Goal: Task Accomplishment & Management: Manage account settings

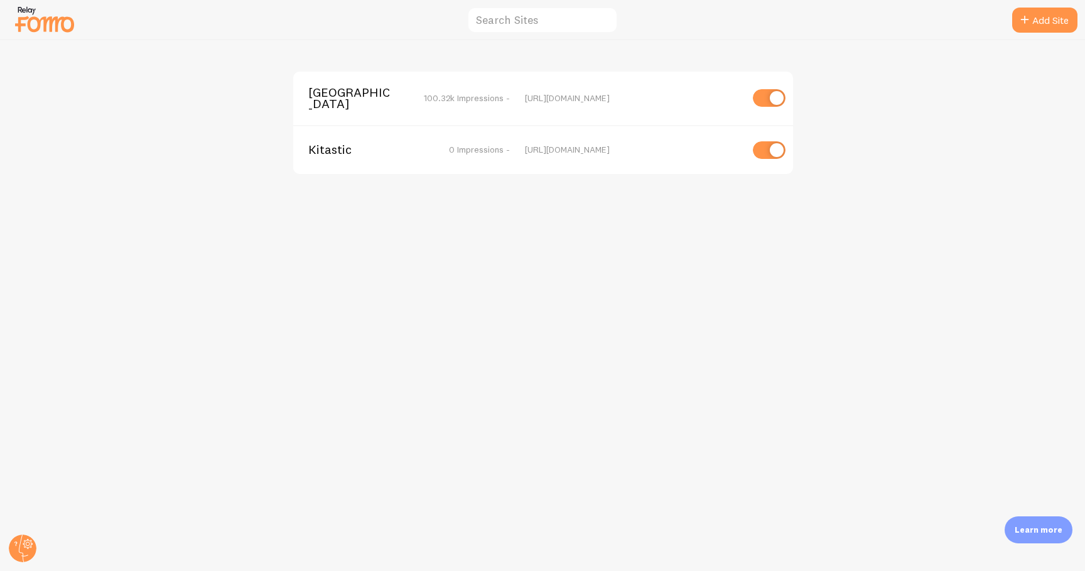
click at [771, 150] on input "checkbox" at bounding box center [769, 150] width 33 height 18
checkbox input "false"
click at [350, 90] on span "[GEOGRAPHIC_DATA]" at bounding box center [358, 98] width 101 height 23
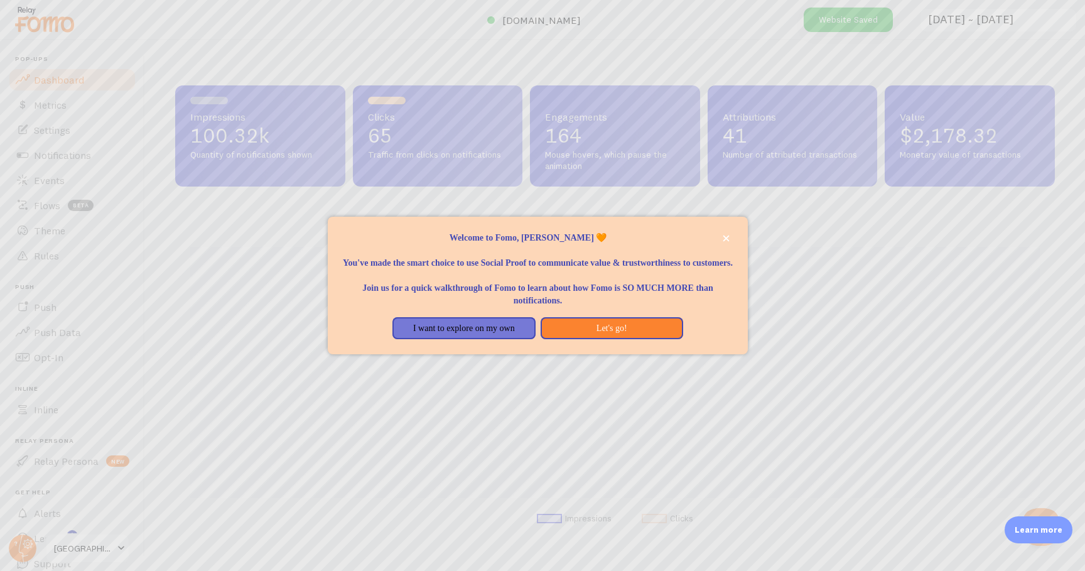
scroll to position [330, 879]
click at [591, 335] on button "Let's go!" at bounding box center [611, 328] width 142 height 23
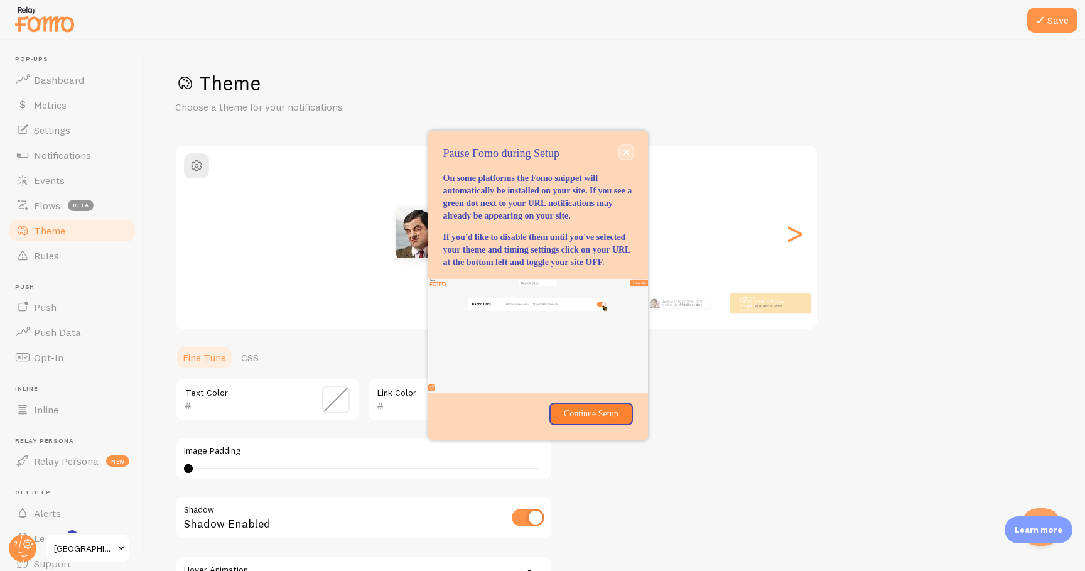
click at [621, 146] on button "close," at bounding box center [625, 152] width 13 height 13
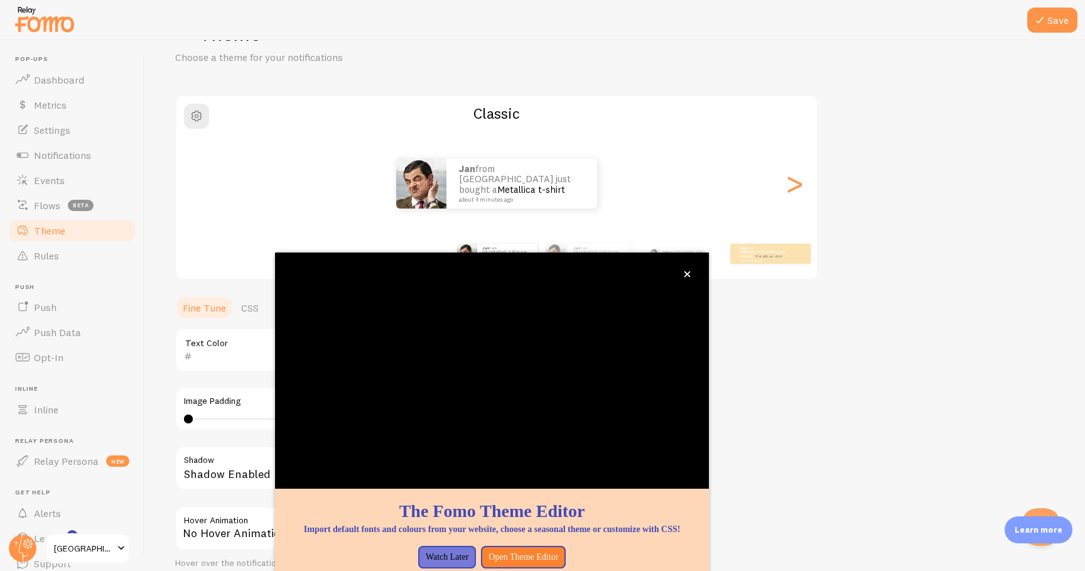
scroll to position [51, 0]
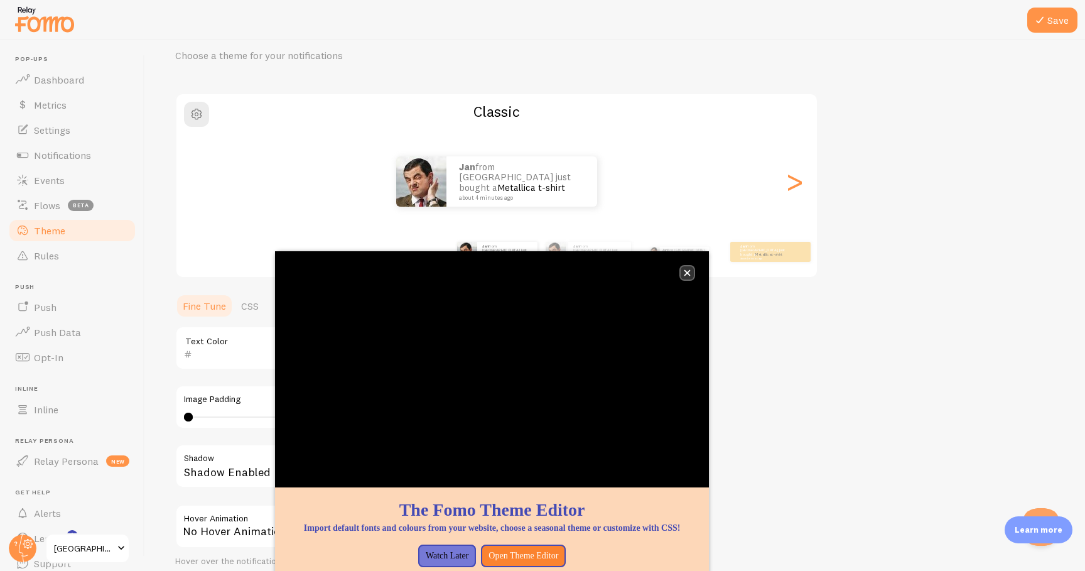
click at [689, 271] on icon "close," at bounding box center [687, 273] width 6 height 6
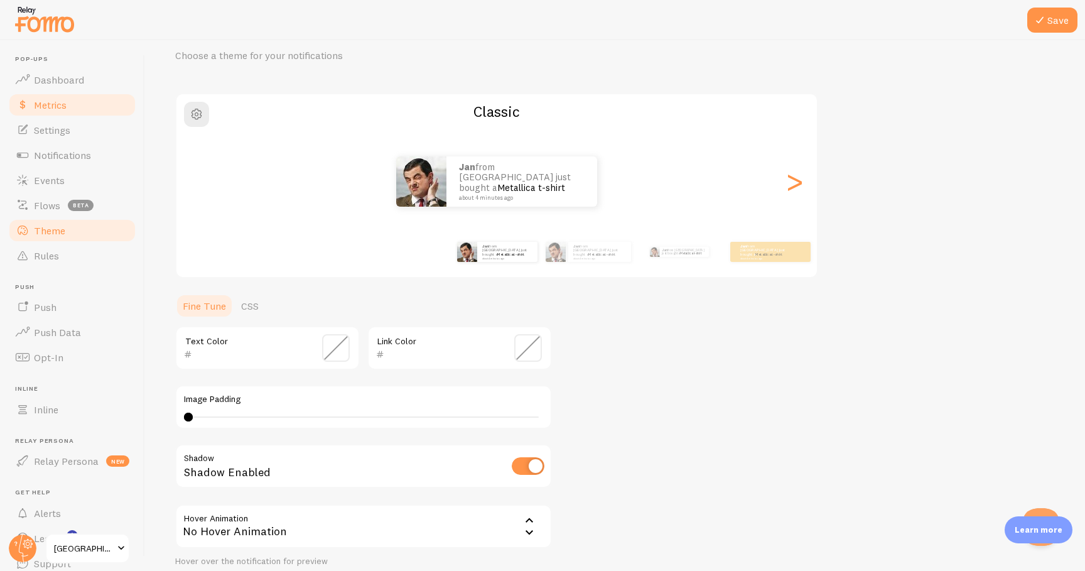
click at [57, 100] on span "Metrics" at bounding box center [50, 105] width 33 height 13
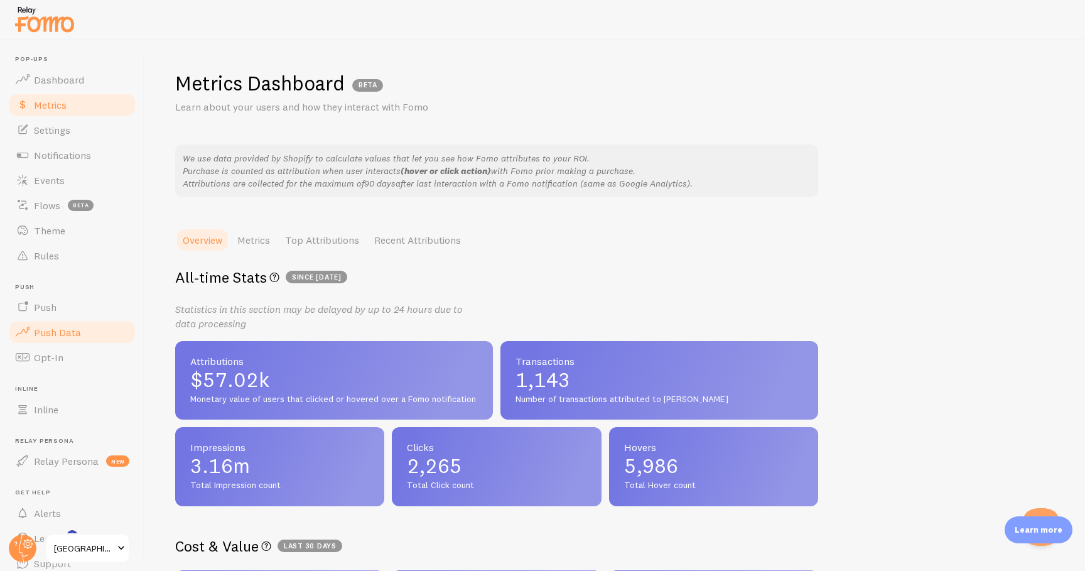
scroll to position [50, 0]
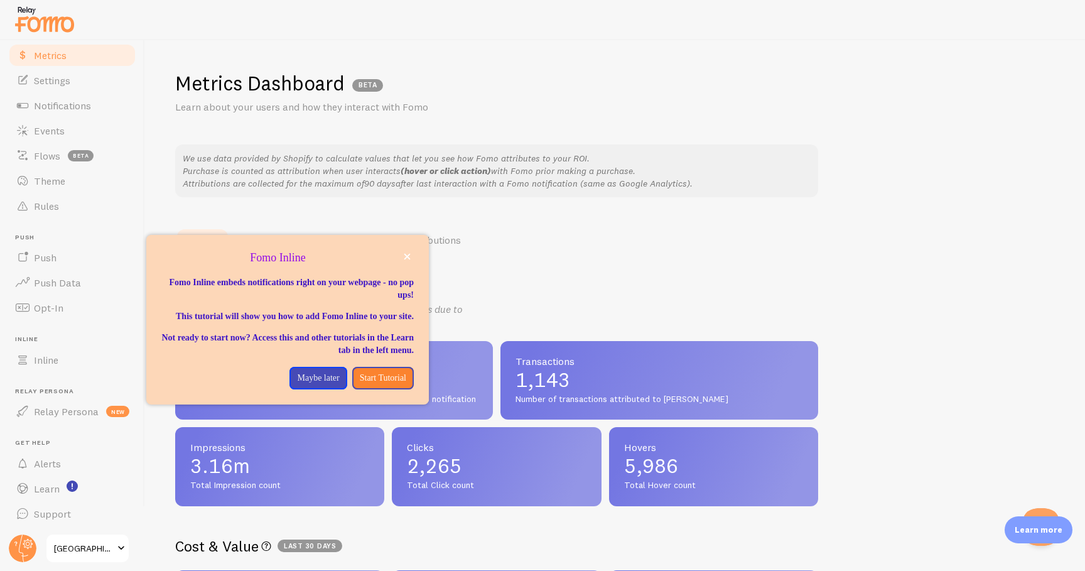
click at [92, 551] on span "[GEOGRAPHIC_DATA]" at bounding box center [84, 547] width 60 height 15
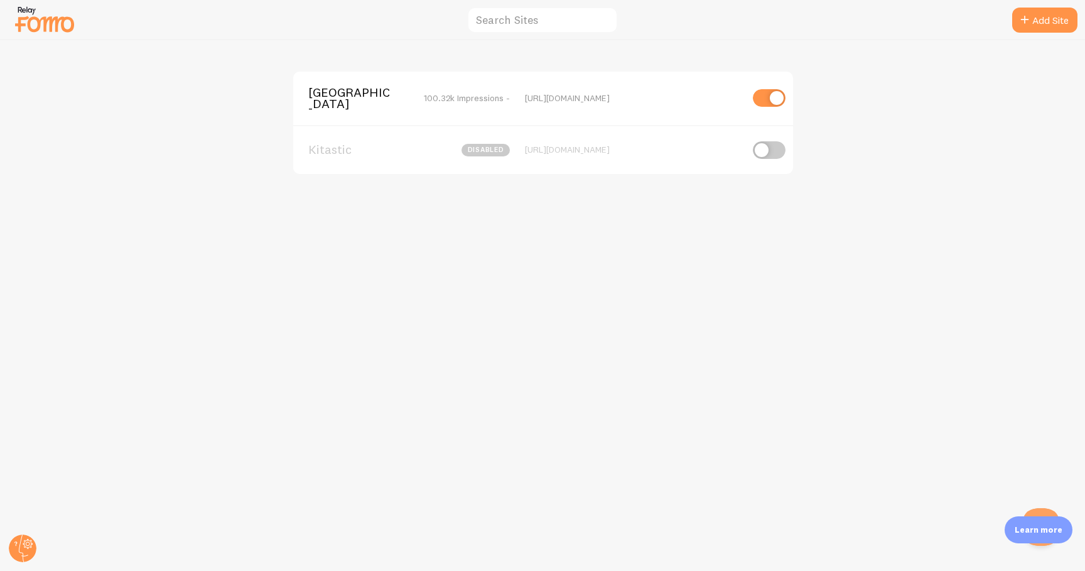
click at [329, 92] on span "[GEOGRAPHIC_DATA]" at bounding box center [358, 98] width 101 height 23
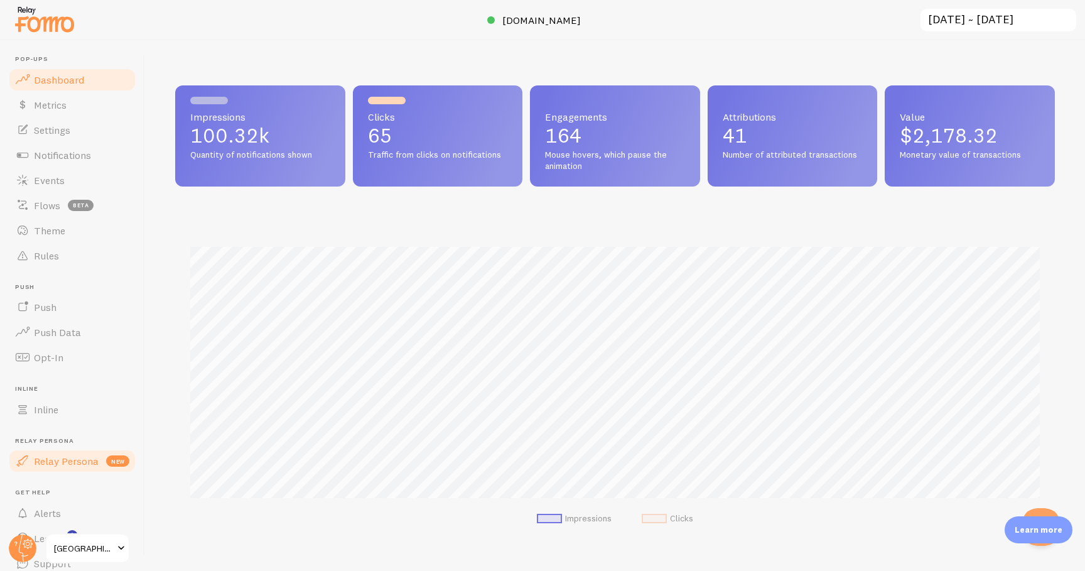
scroll to position [330, 879]
click at [20, 541] on icon at bounding box center [23, 548] width 9 height 28
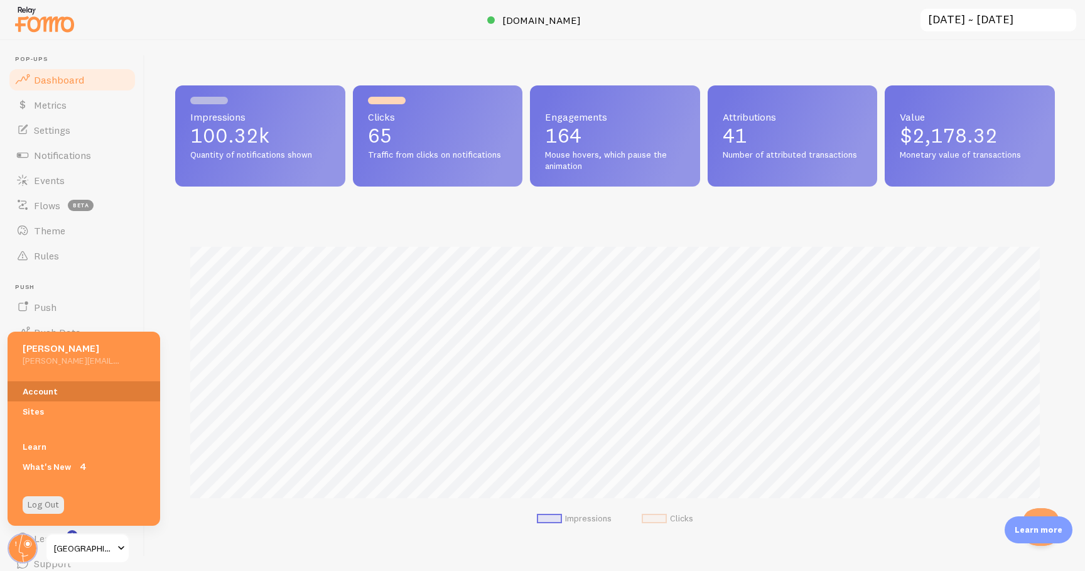
click at [59, 382] on link "Account" at bounding box center [84, 391] width 153 height 20
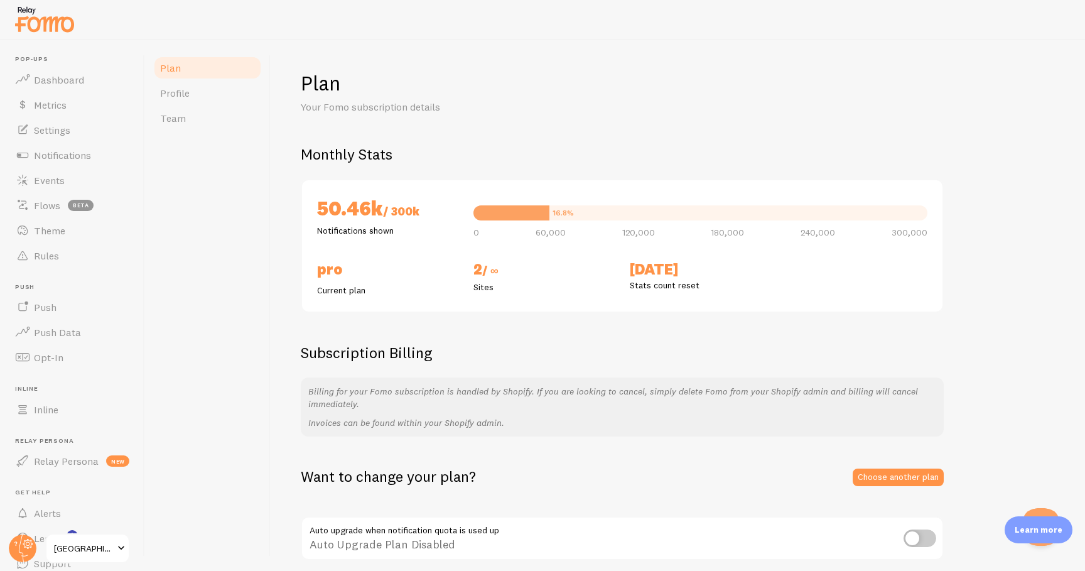
scroll to position [51, 0]
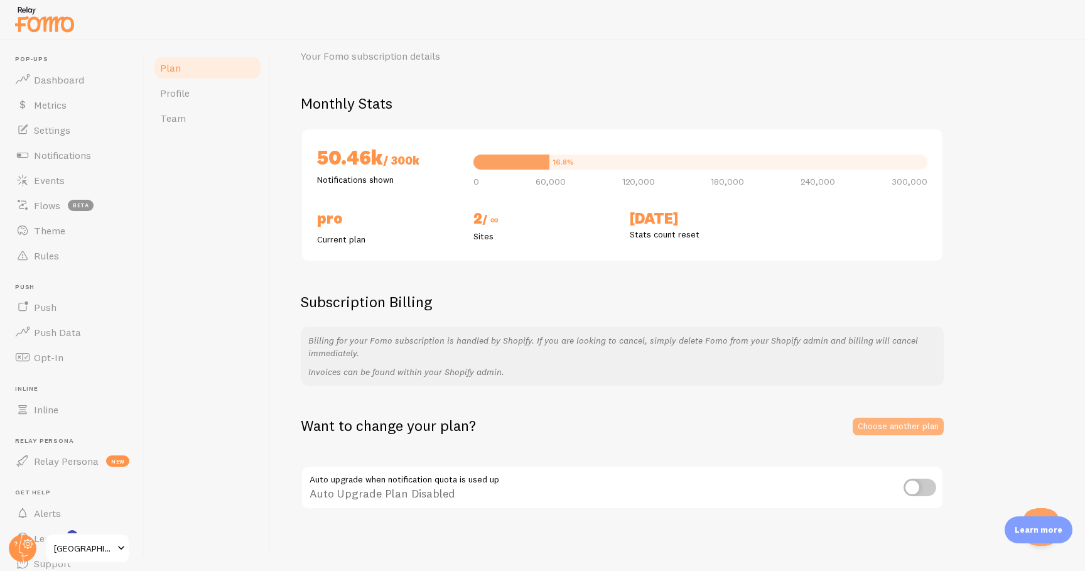
click at [882, 422] on link "Choose another plan" at bounding box center [897, 426] width 91 height 18
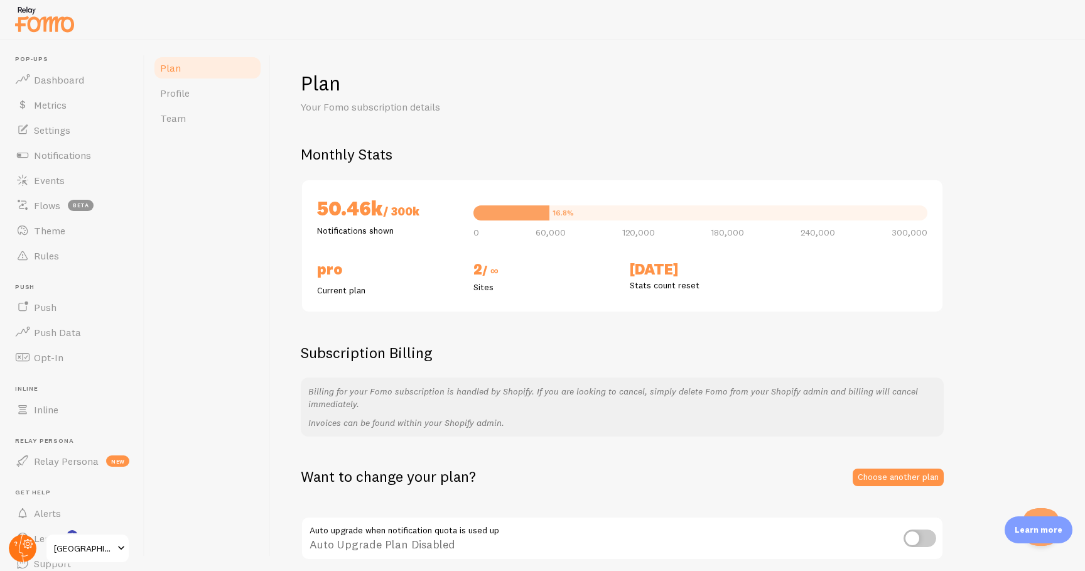
click at [27, 550] on circle at bounding box center [23, 548] width 28 height 28
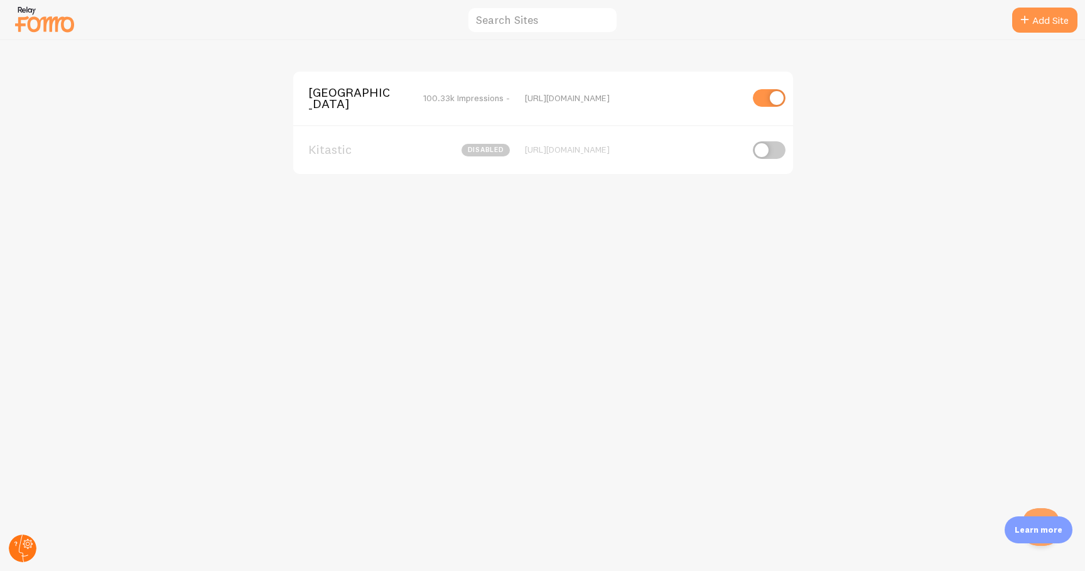
click at [14, 545] on circle at bounding box center [23, 548] width 28 height 28
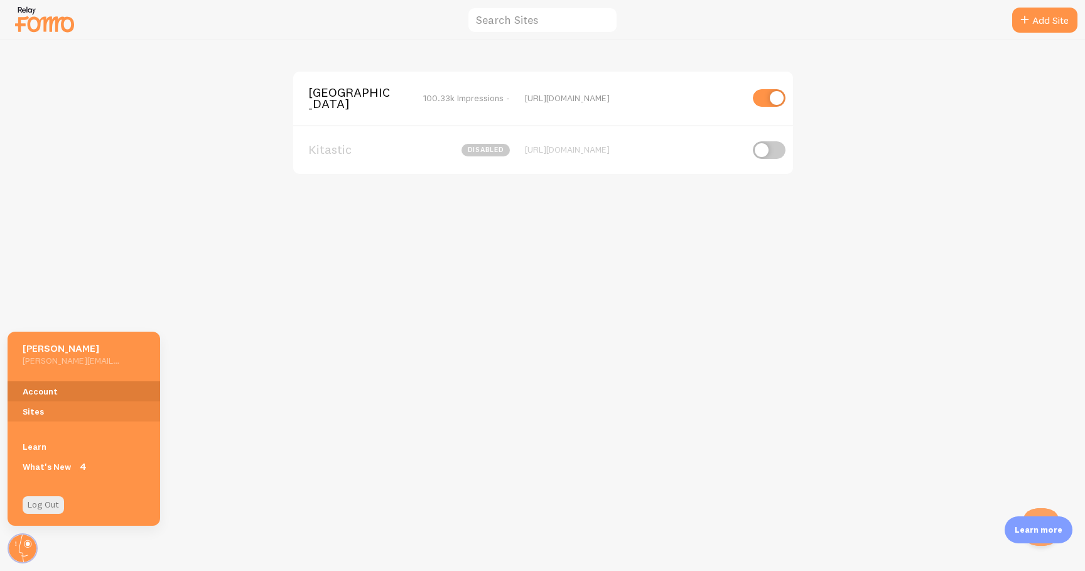
click at [89, 390] on link "Account" at bounding box center [84, 391] width 153 height 20
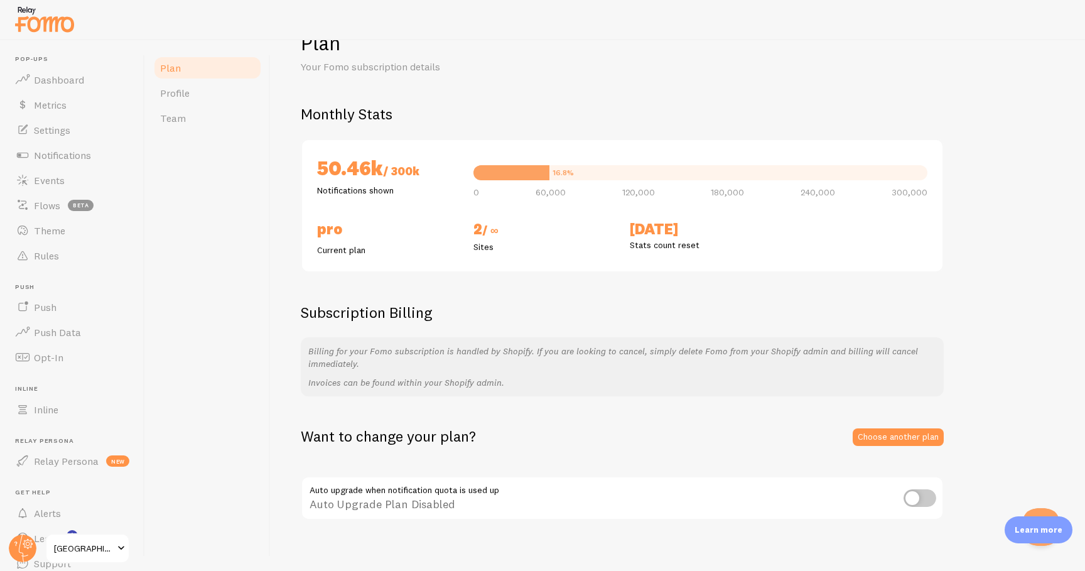
scroll to position [51, 0]
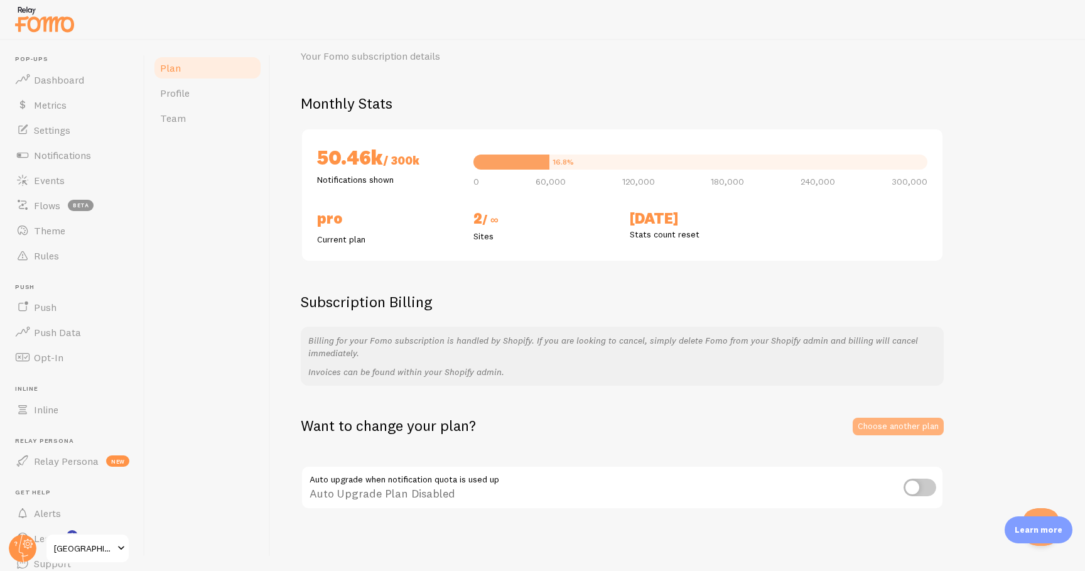
click at [911, 430] on link "Choose another plan" at bounding box center [897, 426] width 91 height 18
